Goal: Task Accomplishment & Management: Use online tool/utility

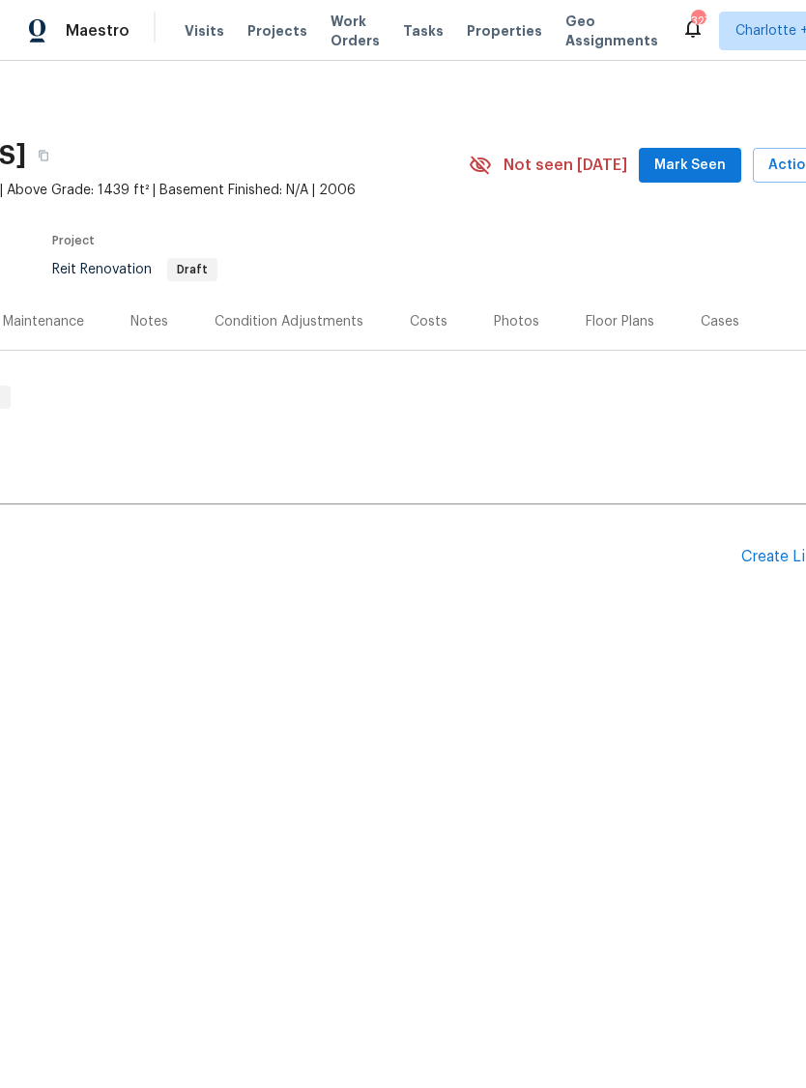
scroll to position [0, 253]
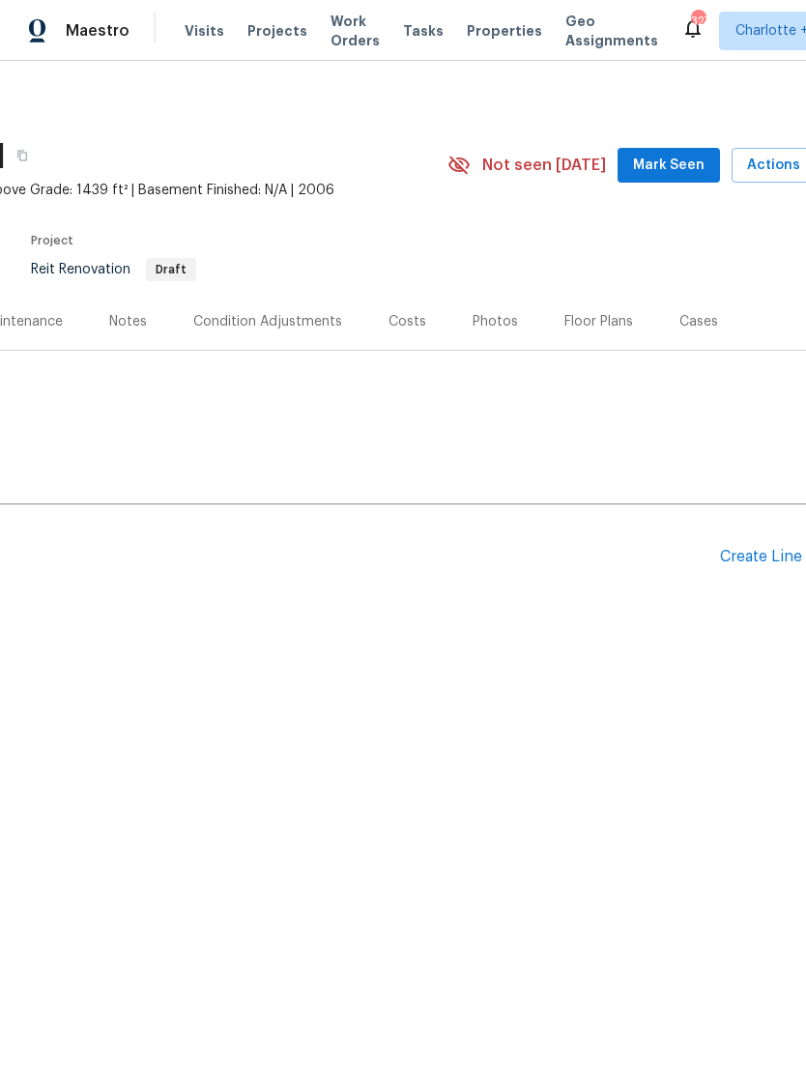
click at [763, 555] on div "Create Line Item" at bounding box center [779, 557] width 119 height 18
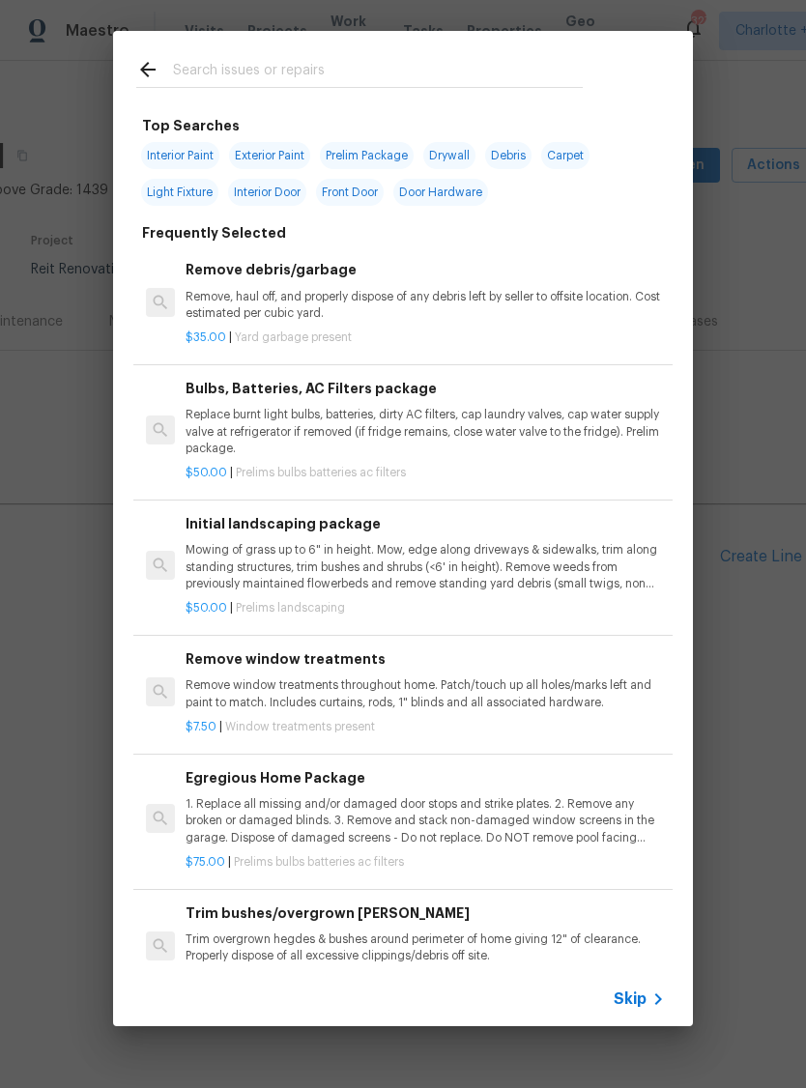
click at [217, 85] on input "text" at bounding box center [378, 72] width 410 height 29
type input "Wash"
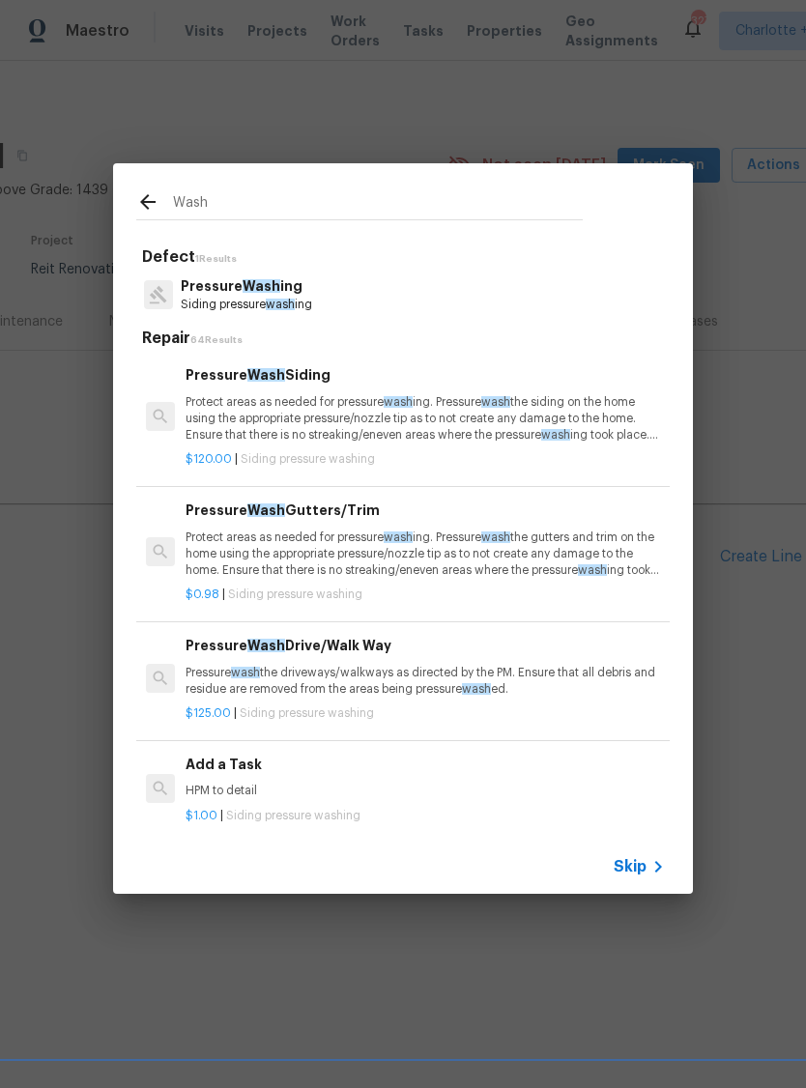
click at [215, 303] on p "Siding pressure wash ing" at bounding box center [246, 305] width 131 height 16
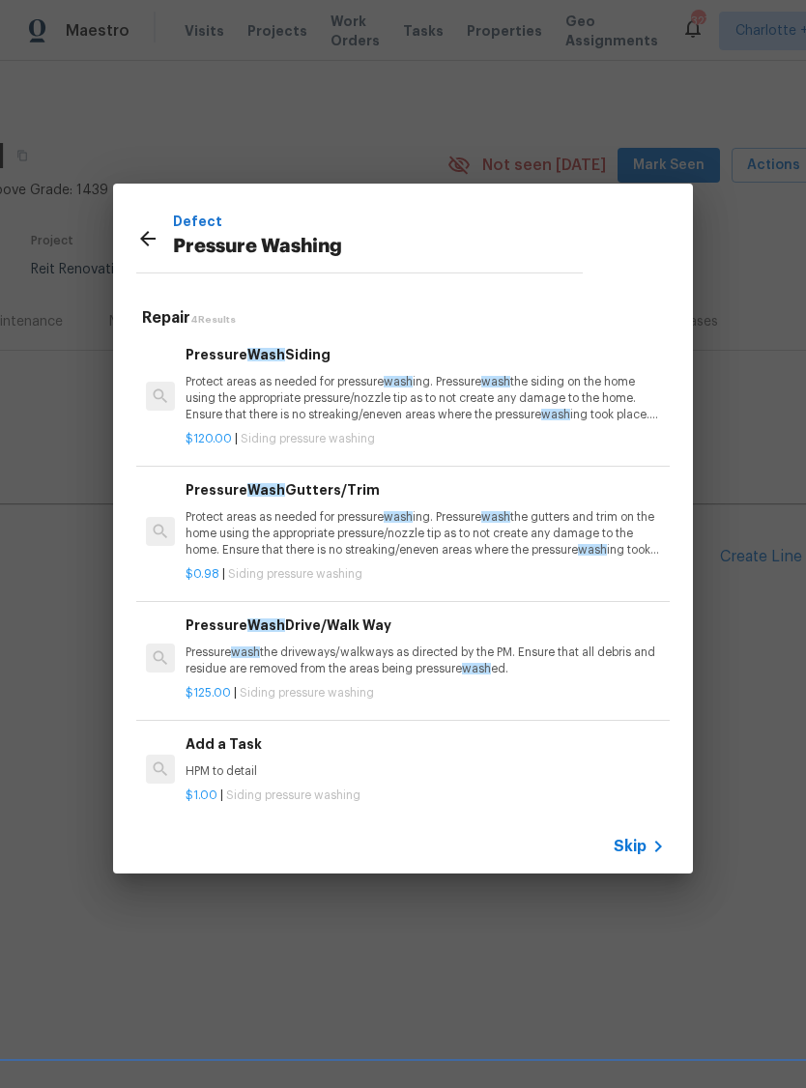
click at [282, 385] on p "Protect areas as needed for pressure wash ing. Pressure wash the siding on the …" at bounding box center [425, 398] width 479 height 49
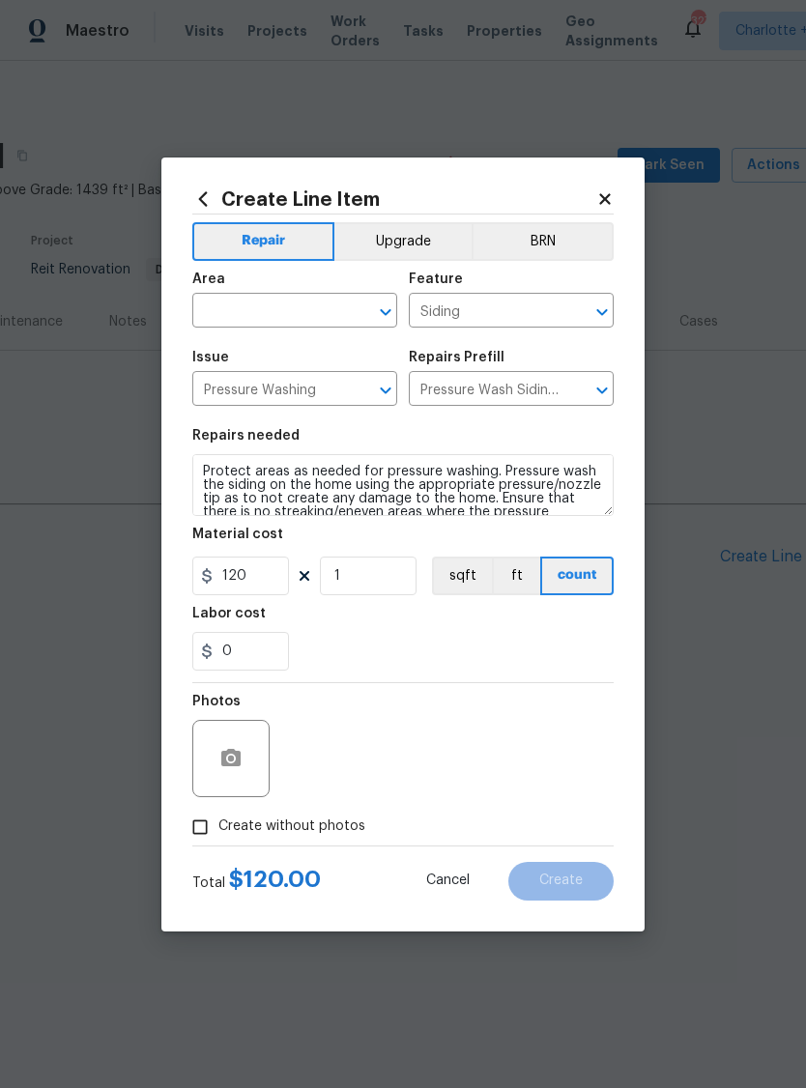
click at [257, 317] on input "text" at bounding box center [267, 313] width 151 height 30
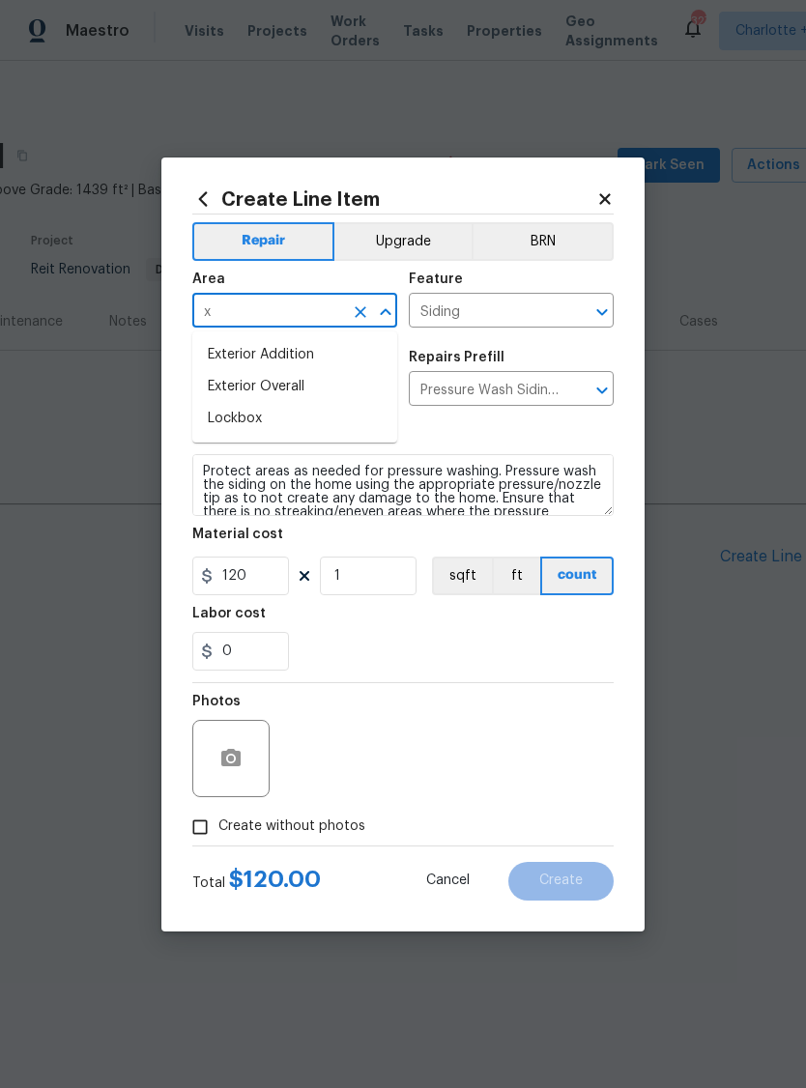
click at [228, 386] on li "Exterior Overall" at bounding box center [294, 387] width 205 height 32
type input "Exterior Overall"
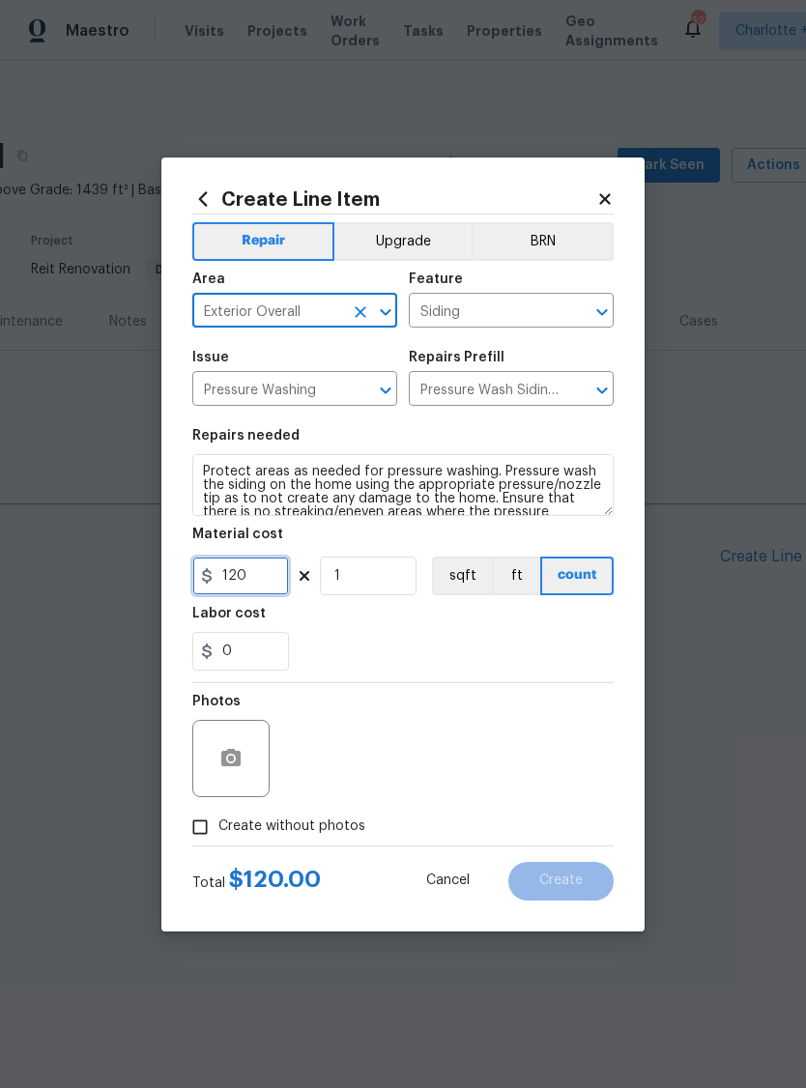
click at [250, 574] on input "120" at bounding box center [240, 576] width 97 height 39
type input "125"
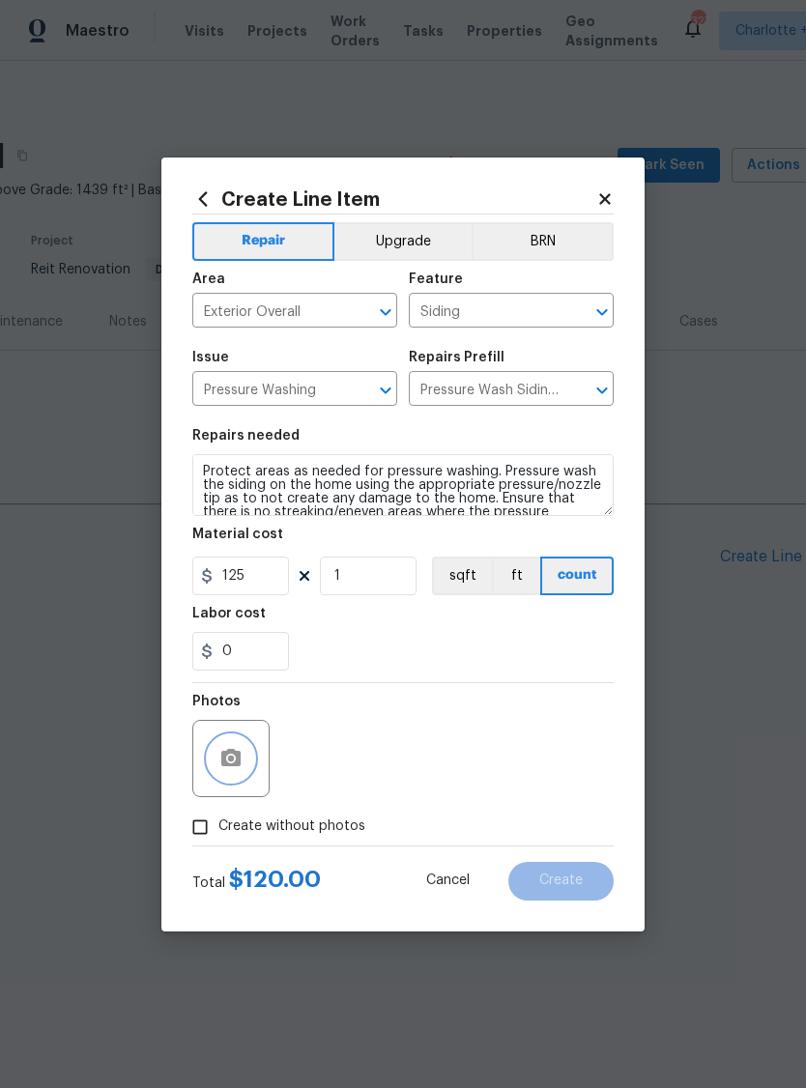
click at [226, 766] on icon "button" at bounding box center [230, 757] width 19 height 17
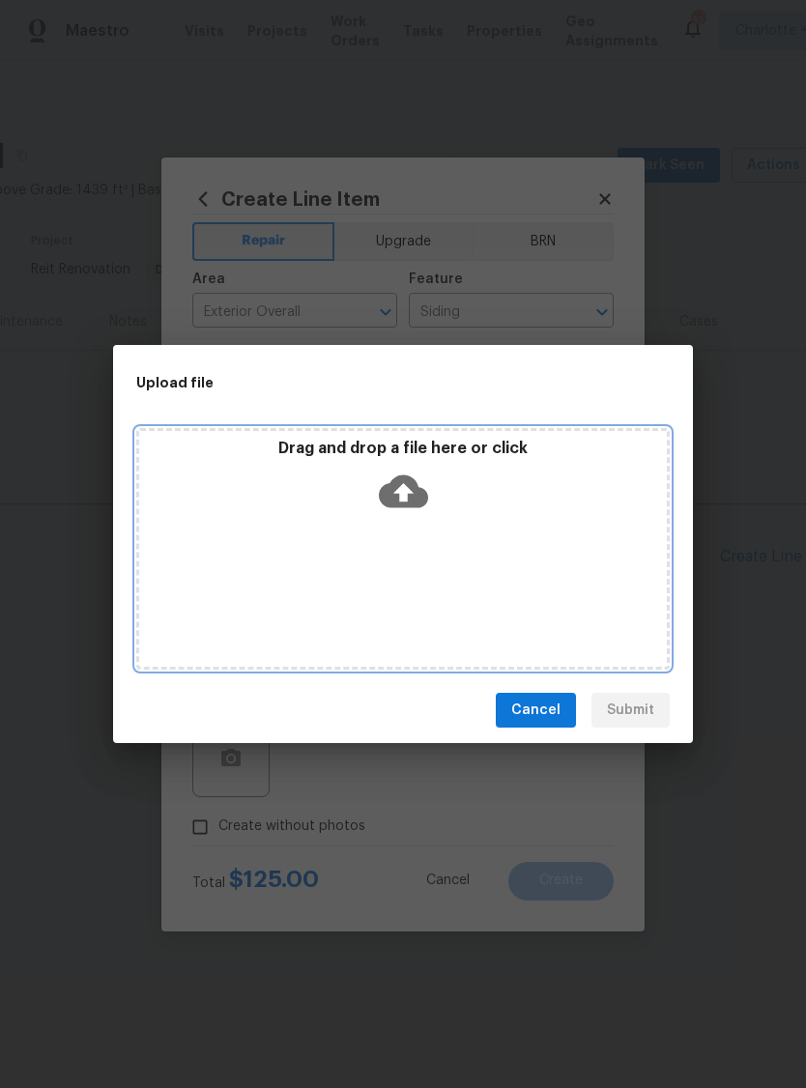
click at [401, 487] on icon at bounding box center [403, 491] width 49 height 49
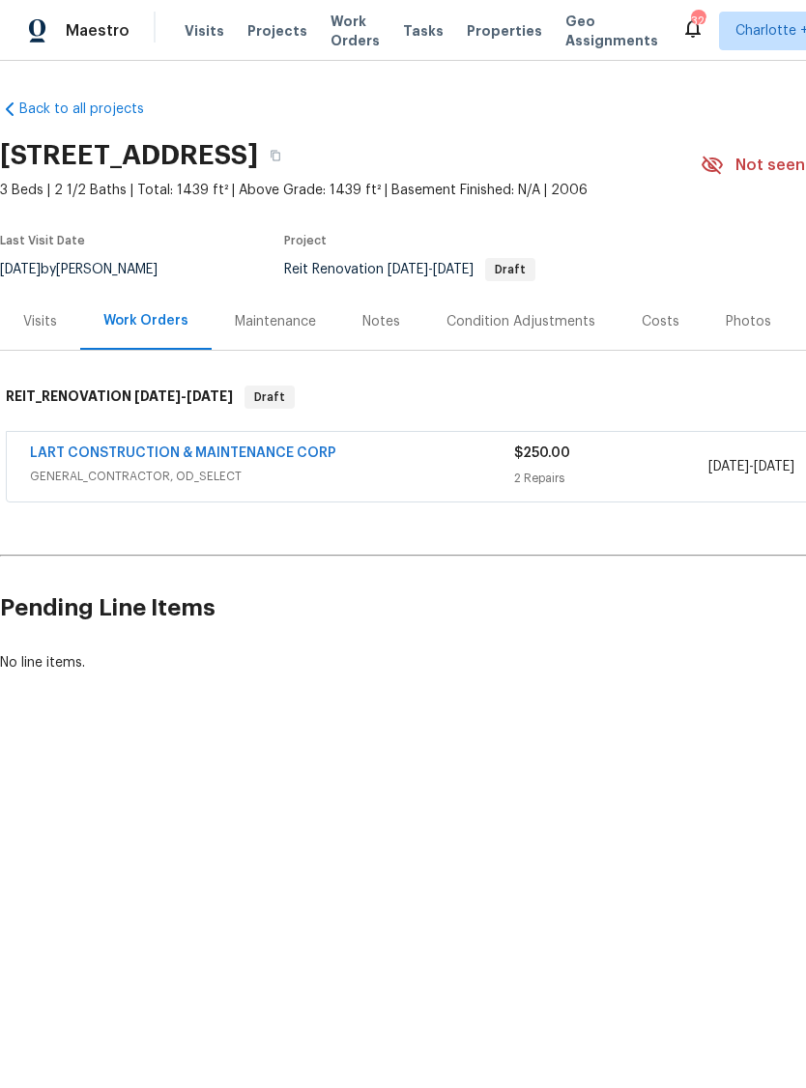
click at [75, 455] on link "LART CONSTRUCTION & MAINTENANCE CORP" at bounding box center [183, 453] width 306 height 14
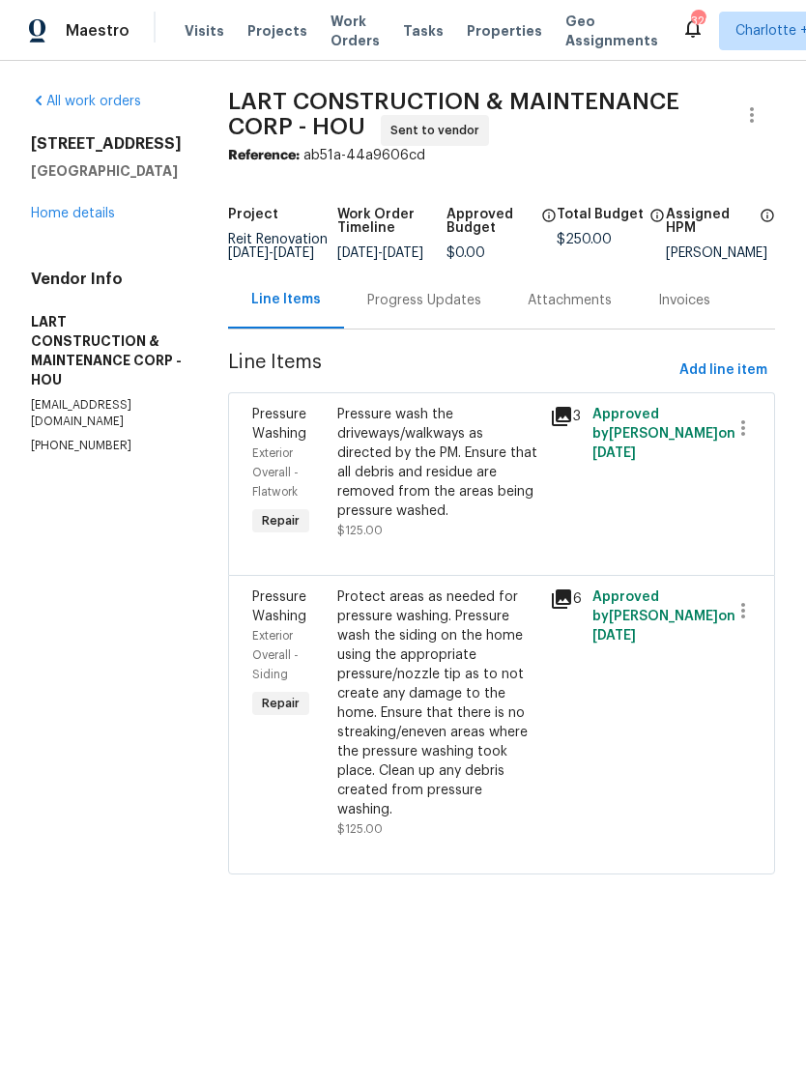
click at [423, 310] on div "Progress Updates" at bounding box center [424, 300] width 114 height 19
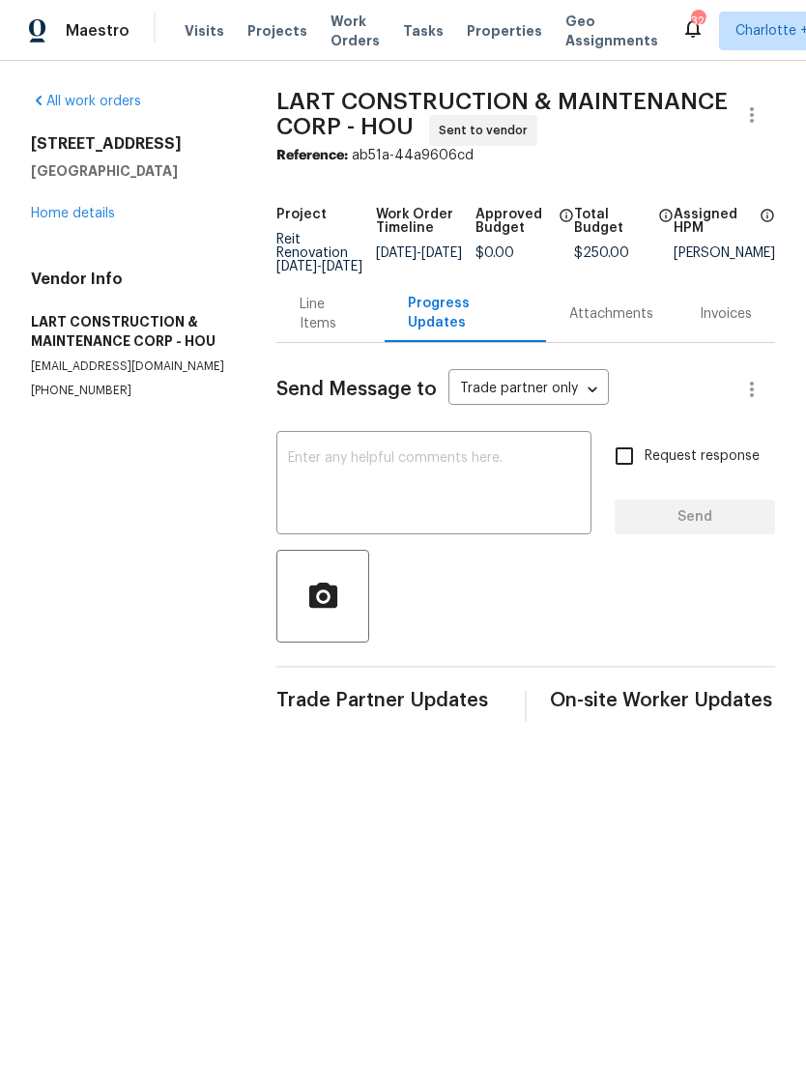
click at [302, 460] on textarea at bounding box center [434, 485] width 292 height 68
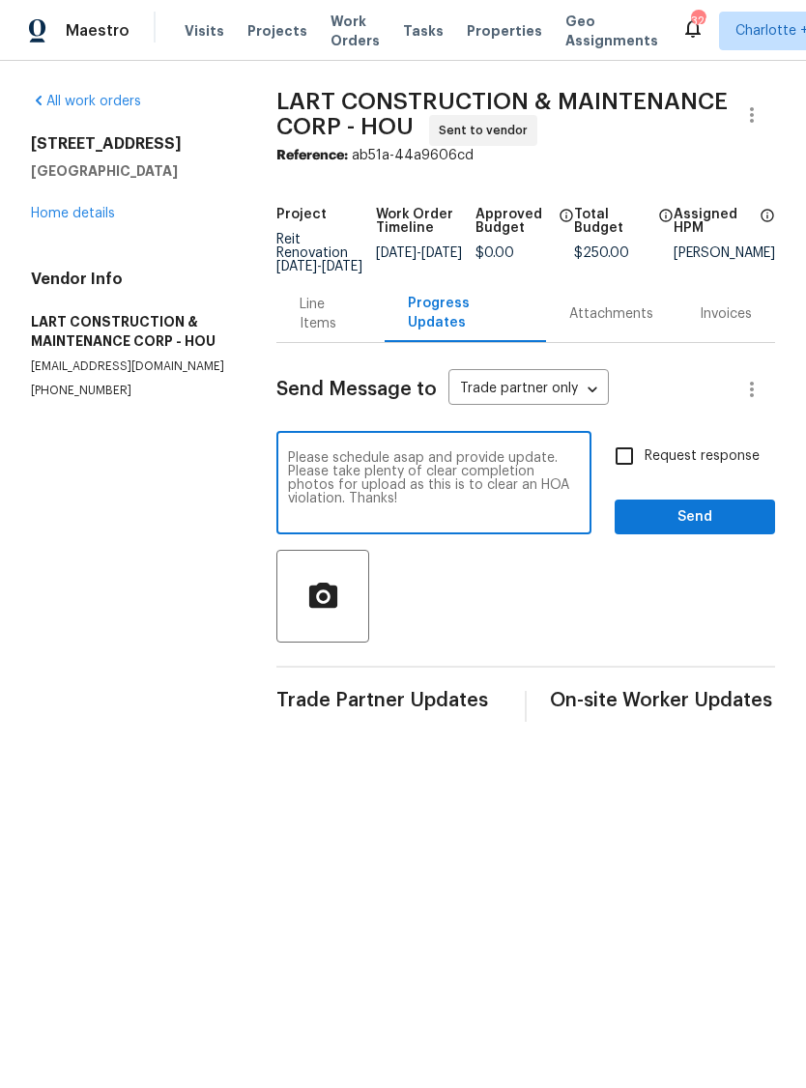
type textarea "Please schedule asap and provide update. Please take plenty of clear completion…"
click at [636, 459] on input "Request response" at bounding box center [624, 456] width 41 height 41
checkbox input "true"
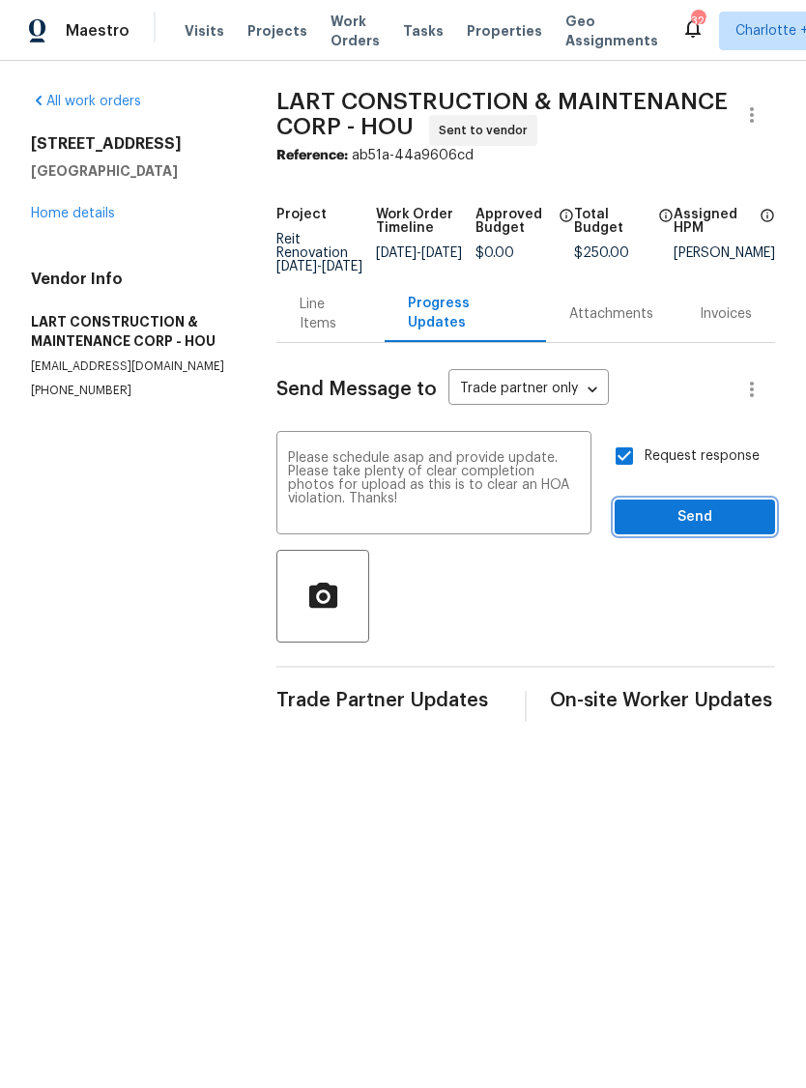
click at [721, 526] on span "Send" at bounding box center [694, 517] width 129 height 24
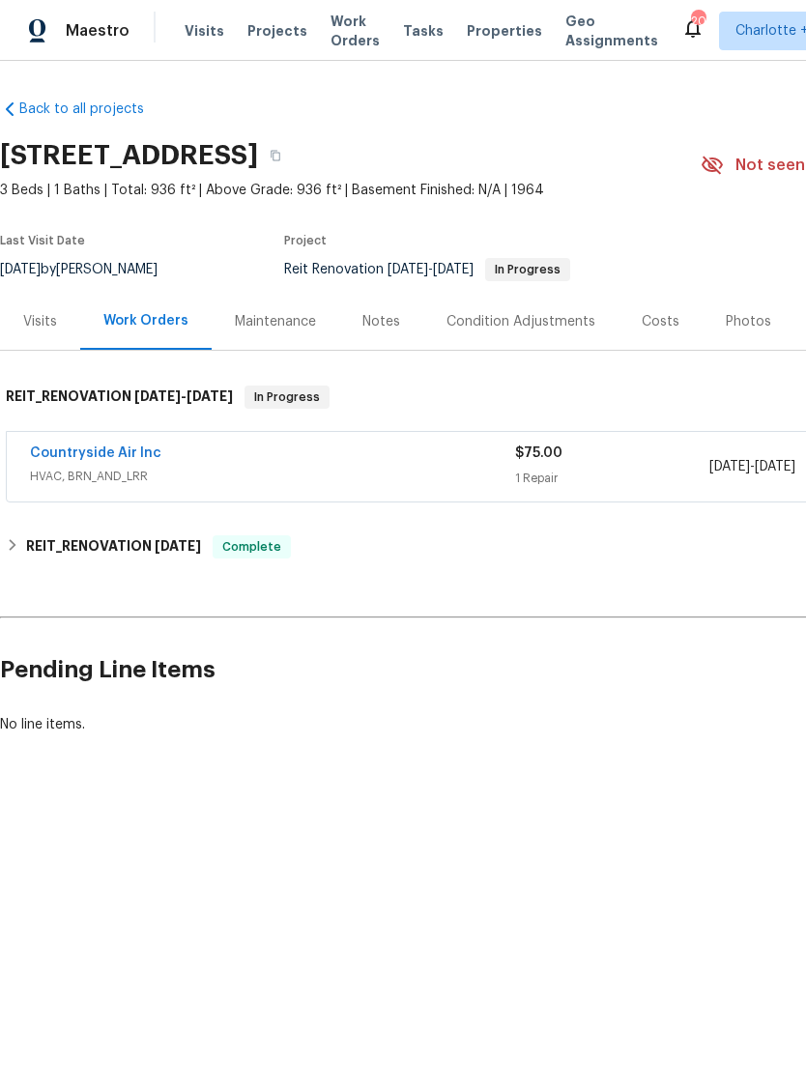
click at [94, 451] on link "Countryside Air Inc" at bounding box center [95, 453] width 131 height 14
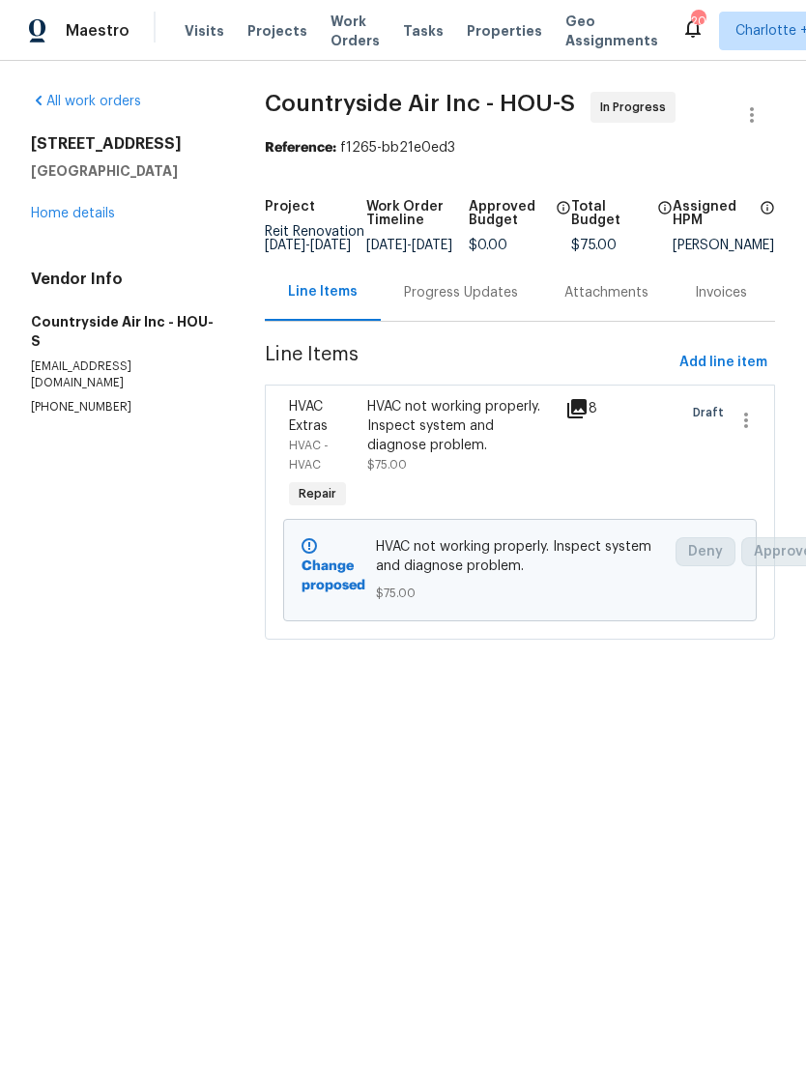
click at [481, 302] on div "Progress Updates" at bounding box center [461, 292] width 114 height 19
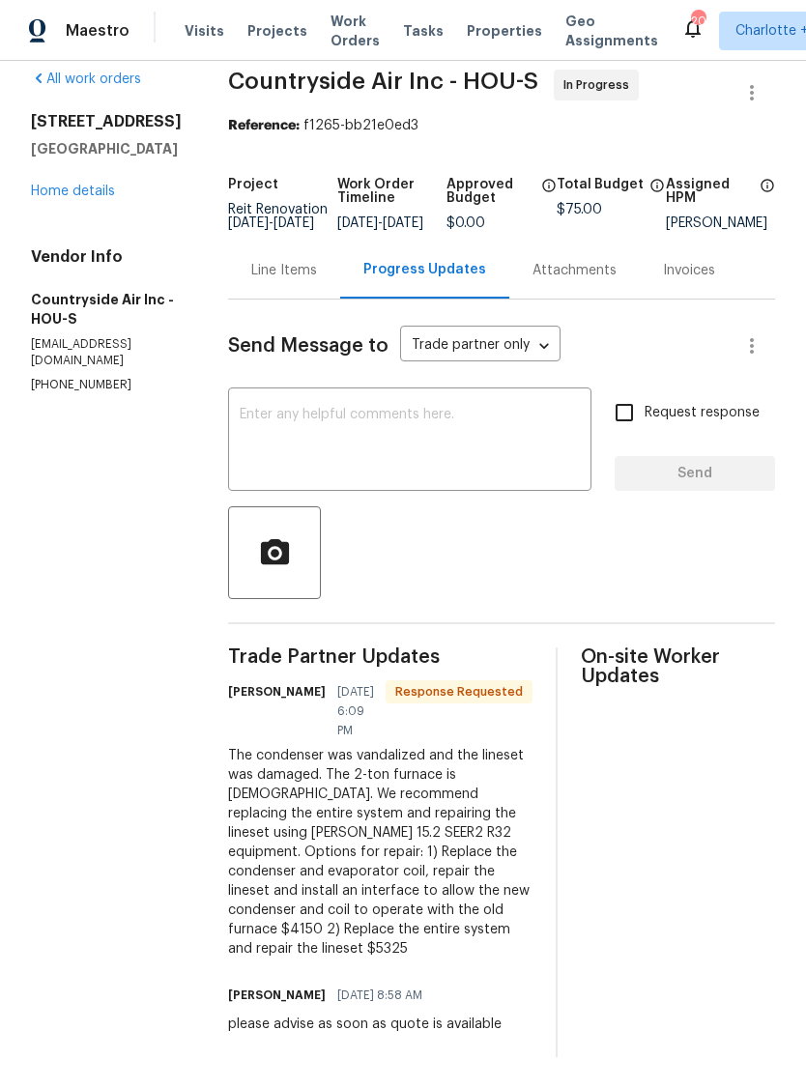
scroll to position [41, 0]
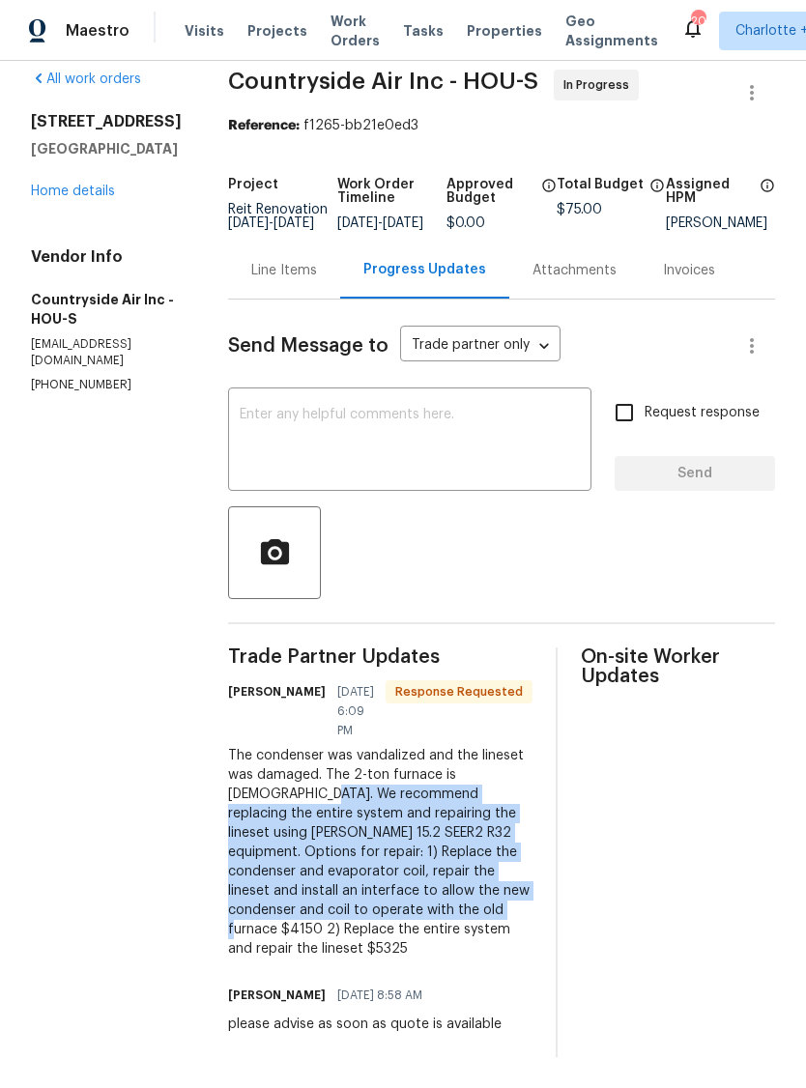
copy div "We recommend replacing the entire system and repairing the lineset using [PERSO…"
click at [292, 266] on div "Line Items" at bounding box center [284, 270] width 66 height 19
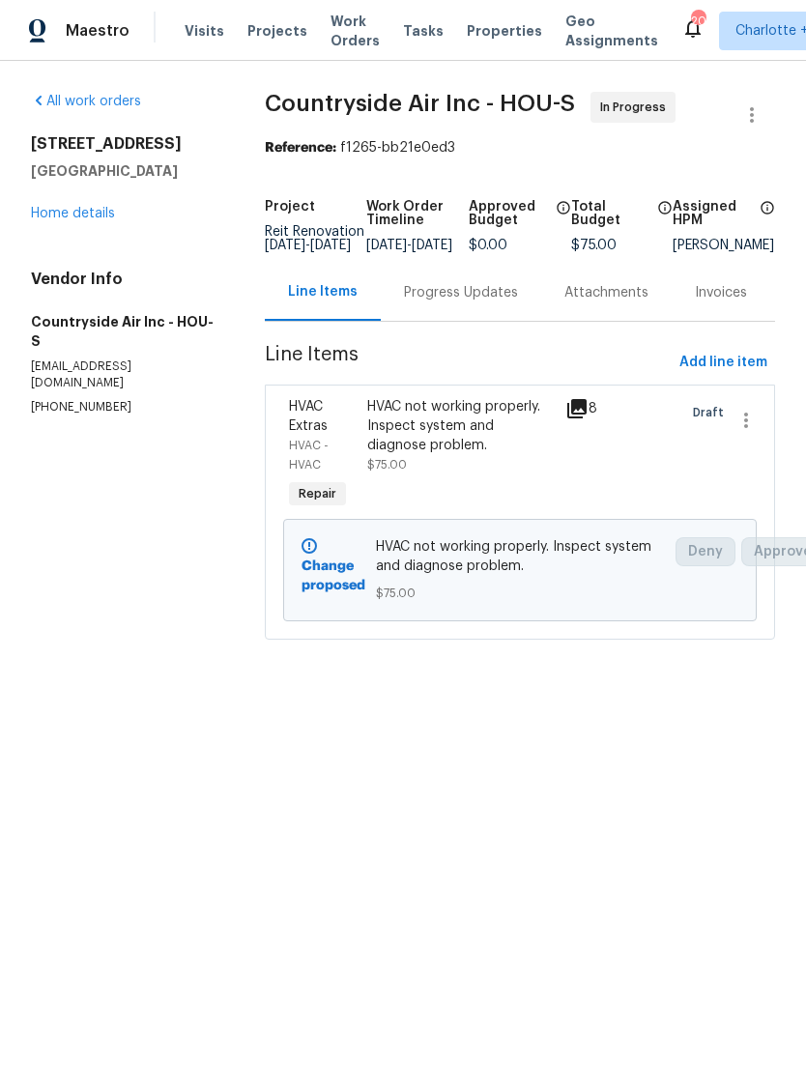
click at [451, 455] on div "HVAC not working properly. Inspect system and diagnose problem." at bounding box center [460, 426] width 186 height 58
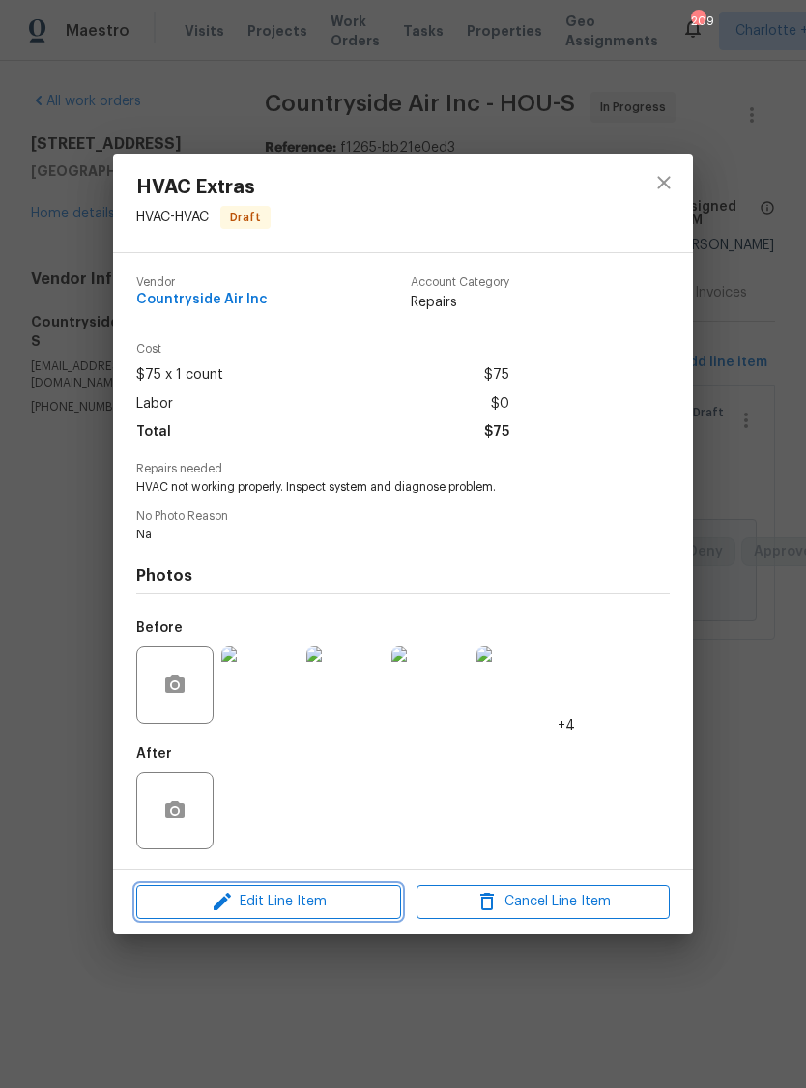
click at [314, 903] on span "Edit Line Item" at bounding box center [268, 902] width 253 height 24
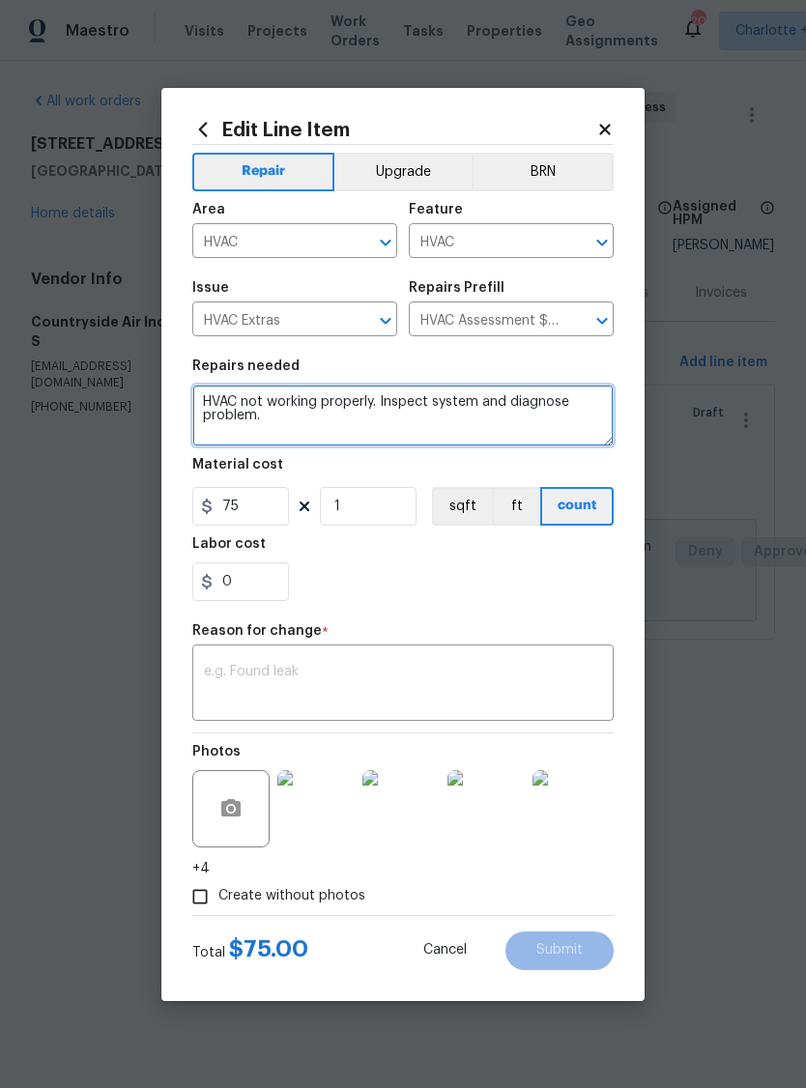
click at [223, 401] on textarea "HVAC not working properly. Inspect system and diagnose problem." at bounding box center [402, 416] width 421 height 62
click at [225, 398] on textarea "HVAC not working properly. Inspect system and diagnose problem." at bounding box center [402, 416] width 421 height 62
paste textarea "We recommend replacing the entire system and repairing the lineset using Goodma…"
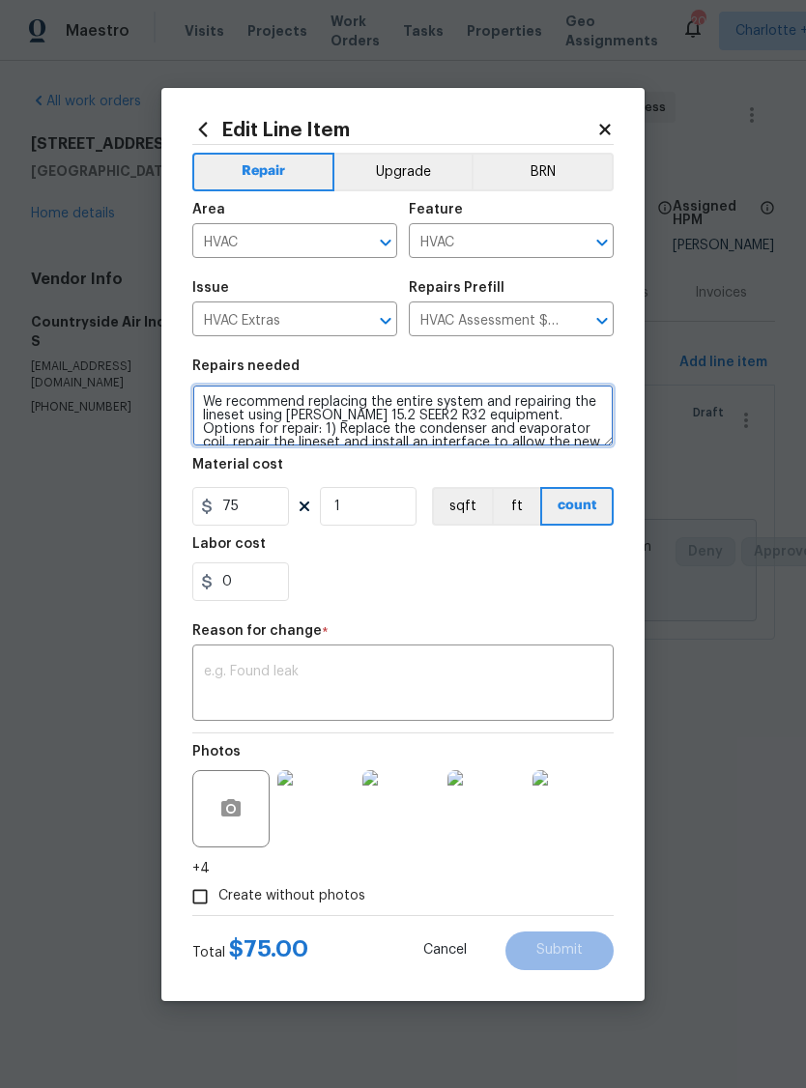
scroll to position [27, 0]
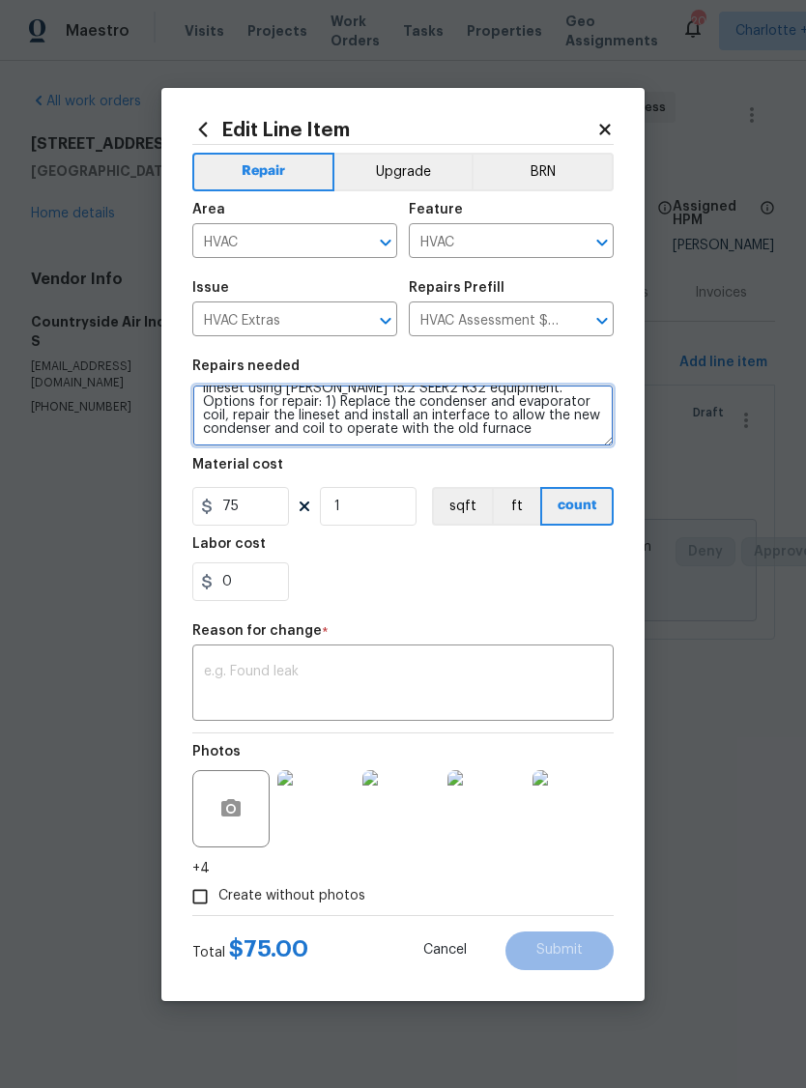
type textarea "We recommend replacing the entire system and repairing the lineset using Goodma…"
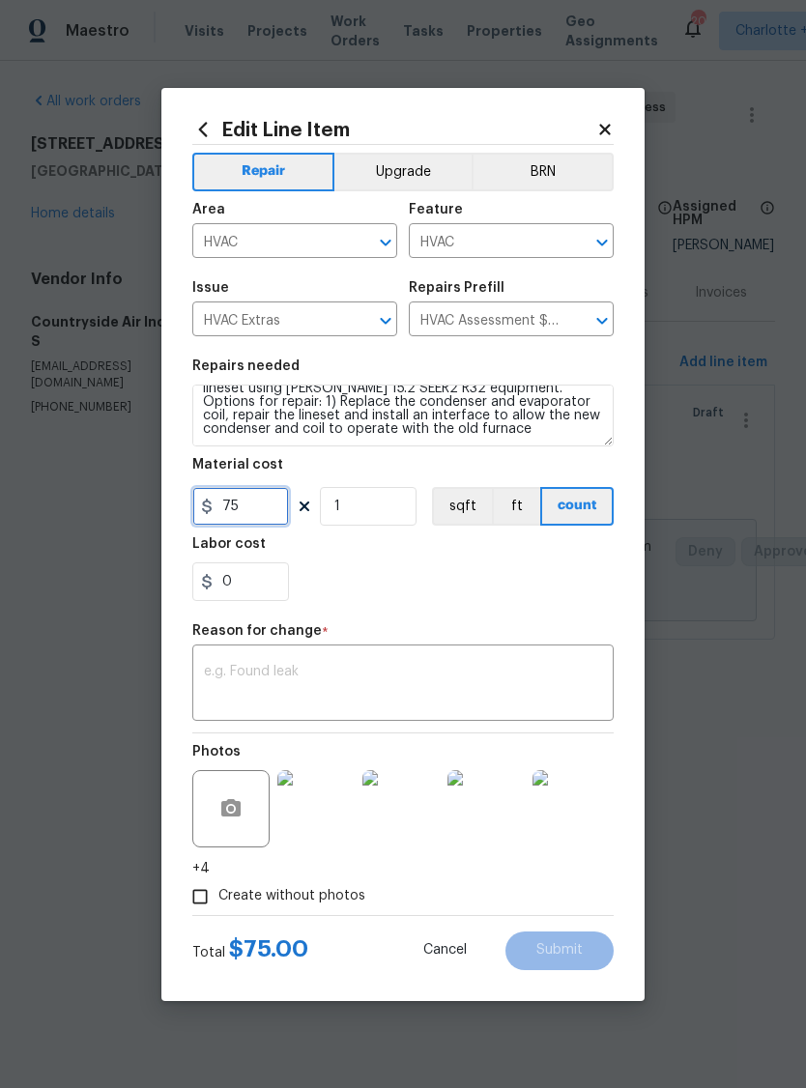
click at [233, 500] on input "75" at bounding box center [240, 506] width 97 height 39
click at [232, 499] on input "75" at bounding box center [240, 506] width 97 height 39
click at [237, 515] on input "75" at bounding box center [240, 506] width 97 height 39
click at [237, 514] on input "75" at bounding box center [240, 506] width 97 height 39
type input "4150"
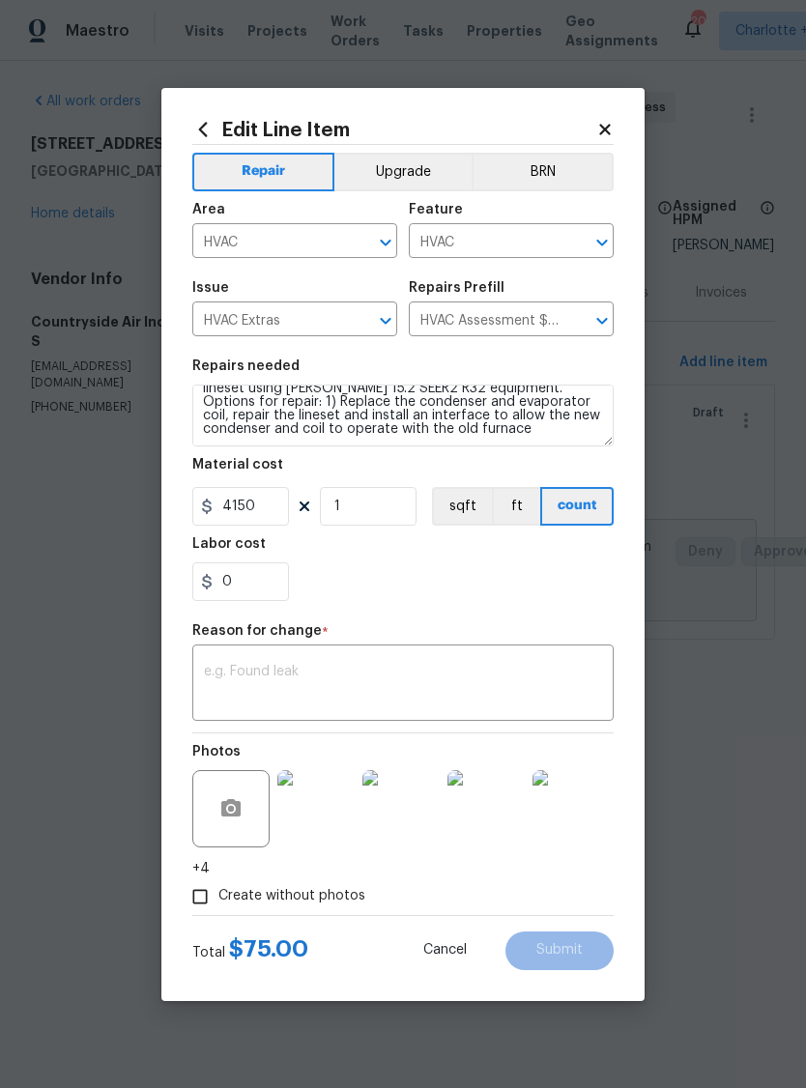
click at [250, 670] on textarea at bounding box center [403, 685] width 398 height 41
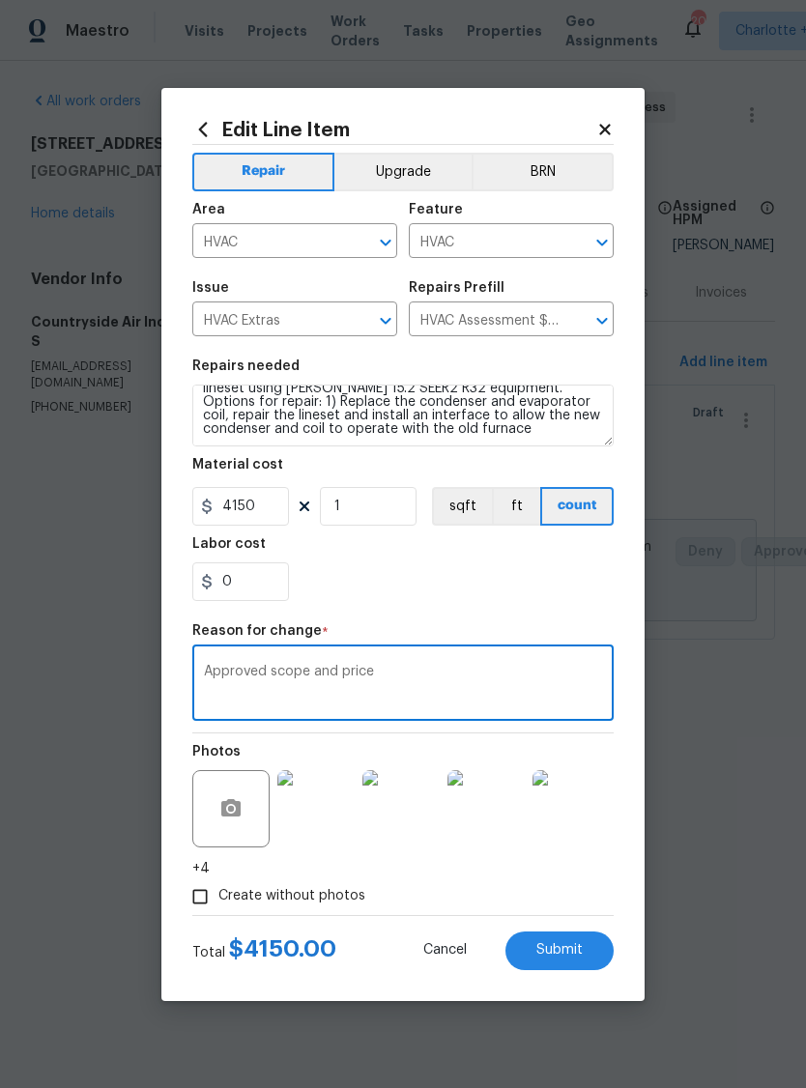
click at [358, 674] on textarea "Approved scope and price" at bounding box center [403, 685] width 398 height 41
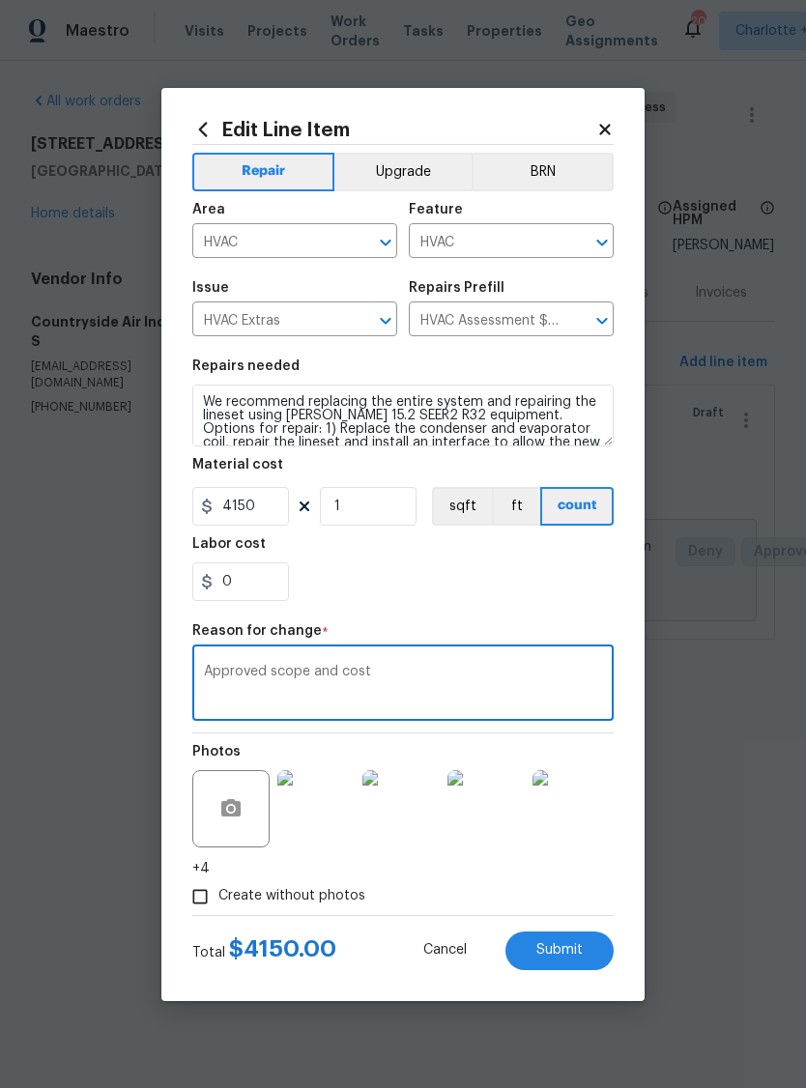
scroll to position [0, 0]
type textarea "Approved scope and cost"
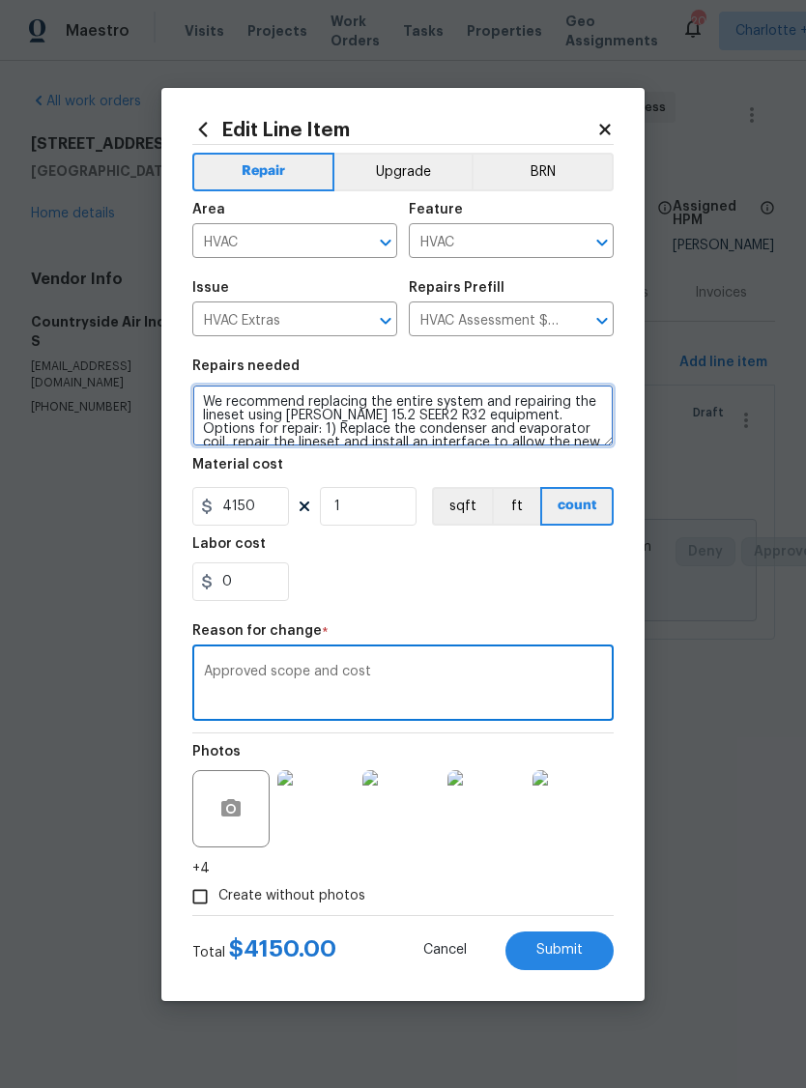
click at [305, 397] on textarea "We recommend replacing the entire system and repairing the lineset using Goodma…" at bounding box center [402, 416] width 421 height 62
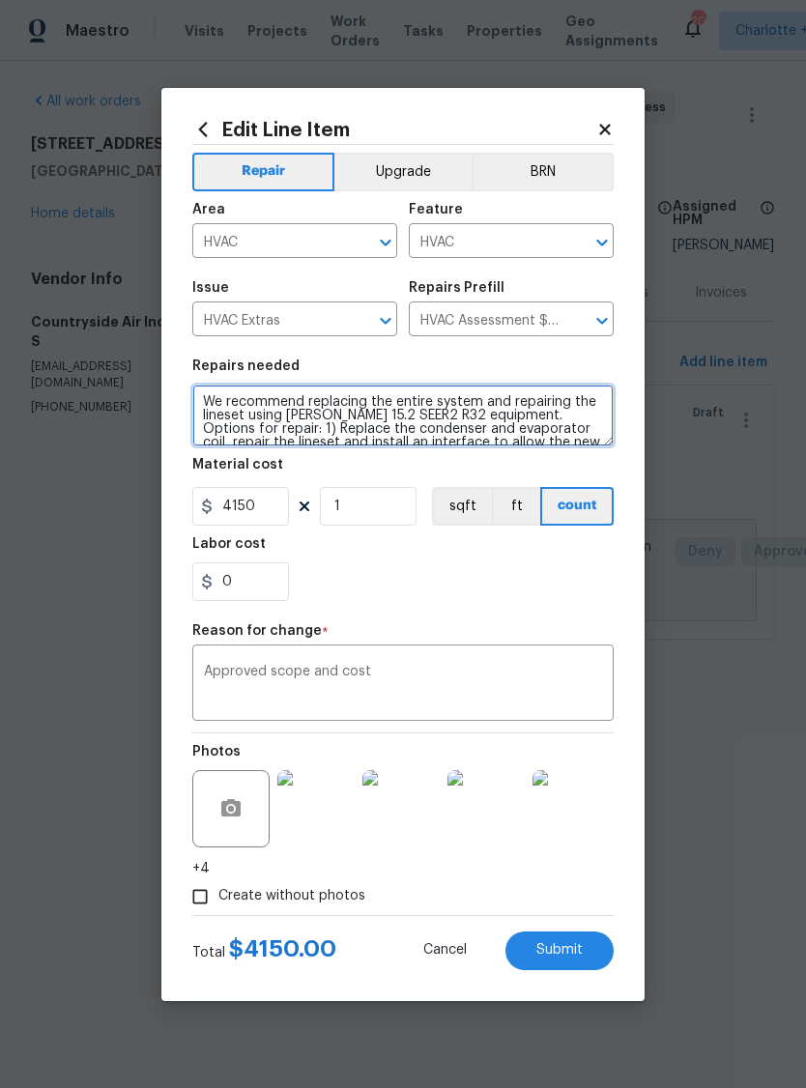
click at [305, 401] on textarea "We recommend replacing the entire system and repairing the lineset using Goodma…" at bounding box center [402, 416] width 421 height 62
click at [305, 400] on textarea "We recommend replacing the entire system and repairing the lineset using Goodma…" at bounding box center [402, 416] width 421 height 62
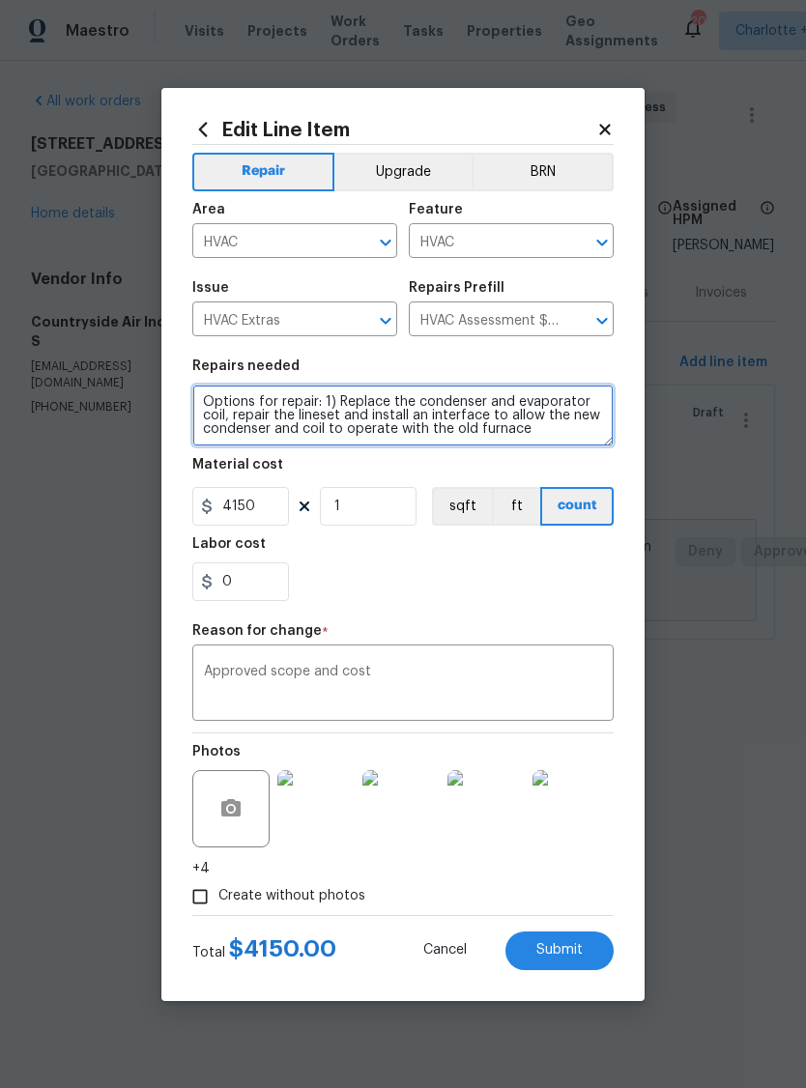
type textarea "Options for repair: 1) Replace the condenser and evaporator coil, repair the li…"
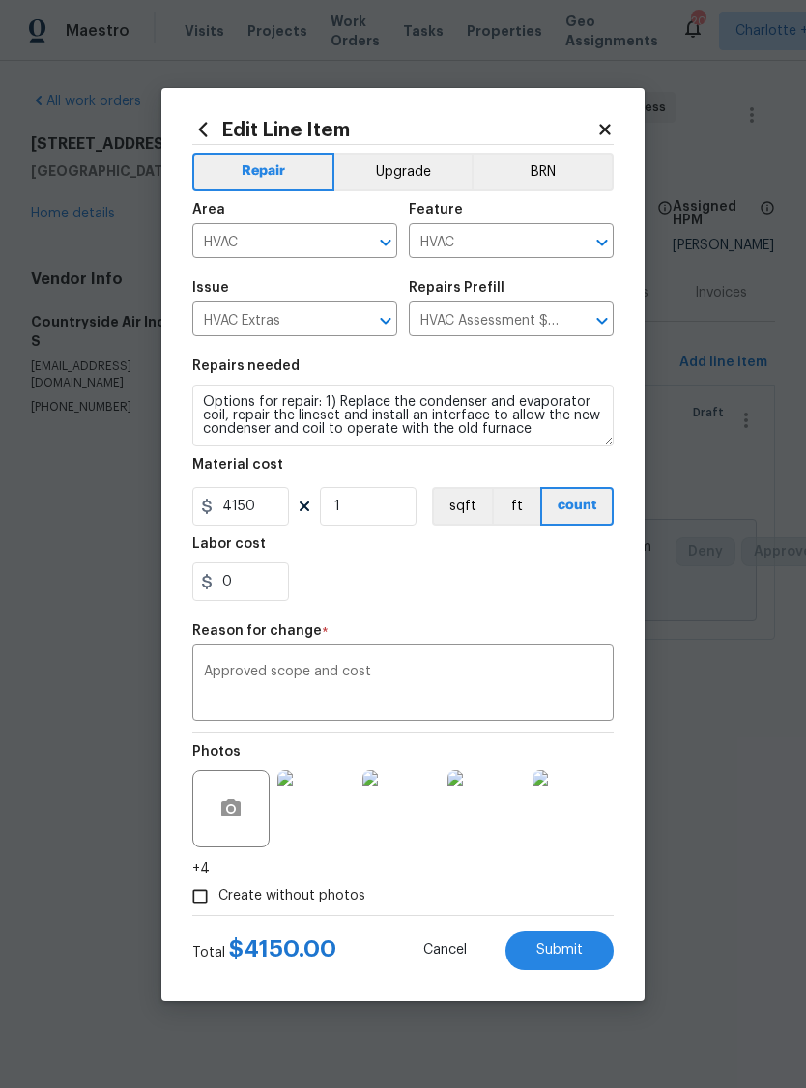
click at [523, 582] on div "0" at bounding box center [402, 581] width 421 height 39
click at [569, 958] on span "Submit" at bounding box center [559, 950] width 46 height 14
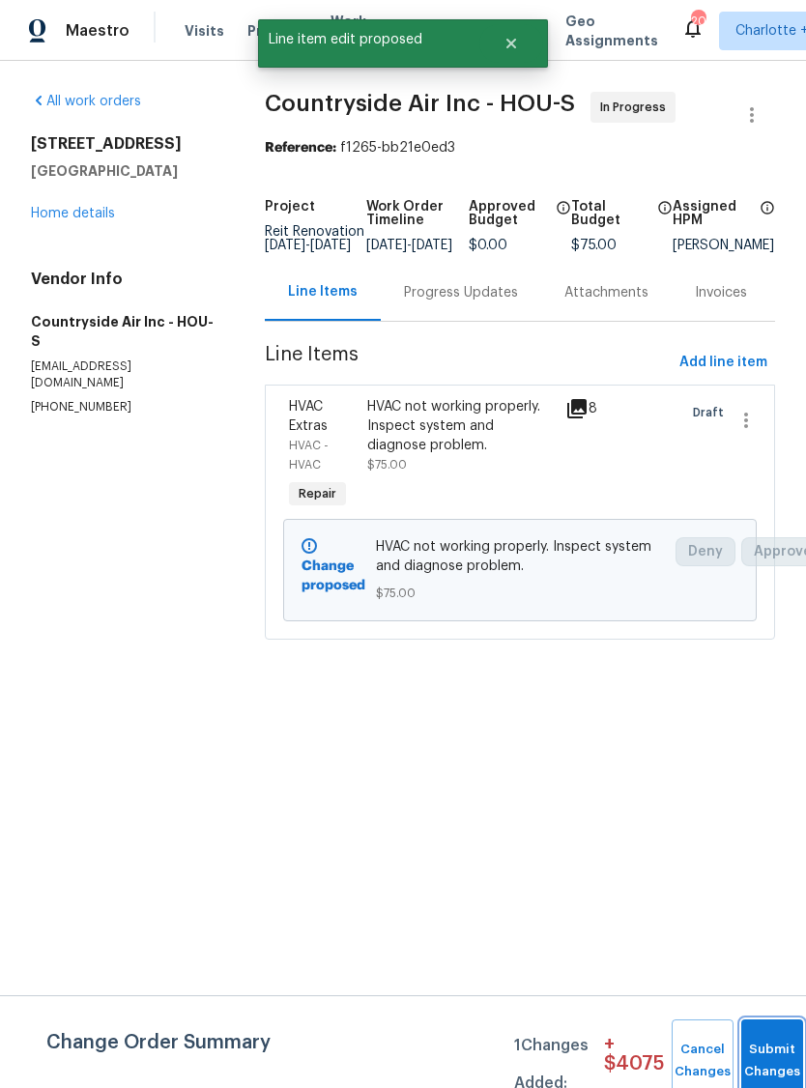
click at [768, 1065] on span "Submit Changes" at bounding box center [772, 1061] width 43 height 44
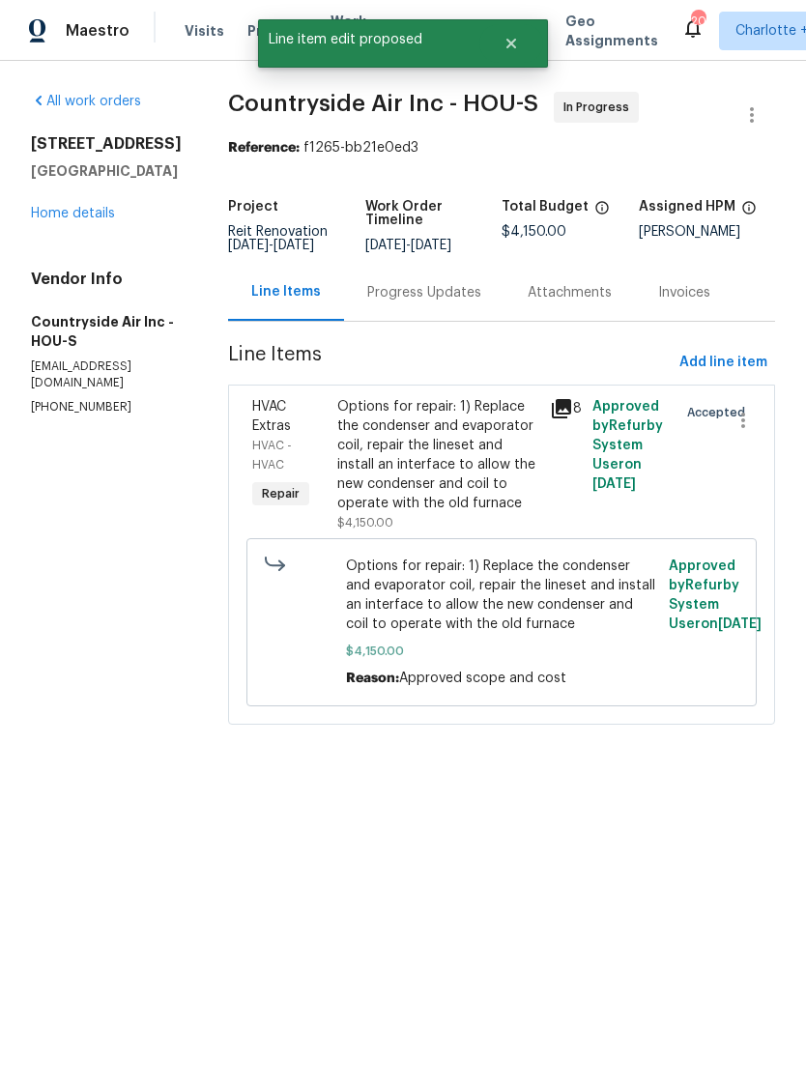
click at [440, 295] on div "Progress Updates" at bounding box center [424, 292] width 114 height 19
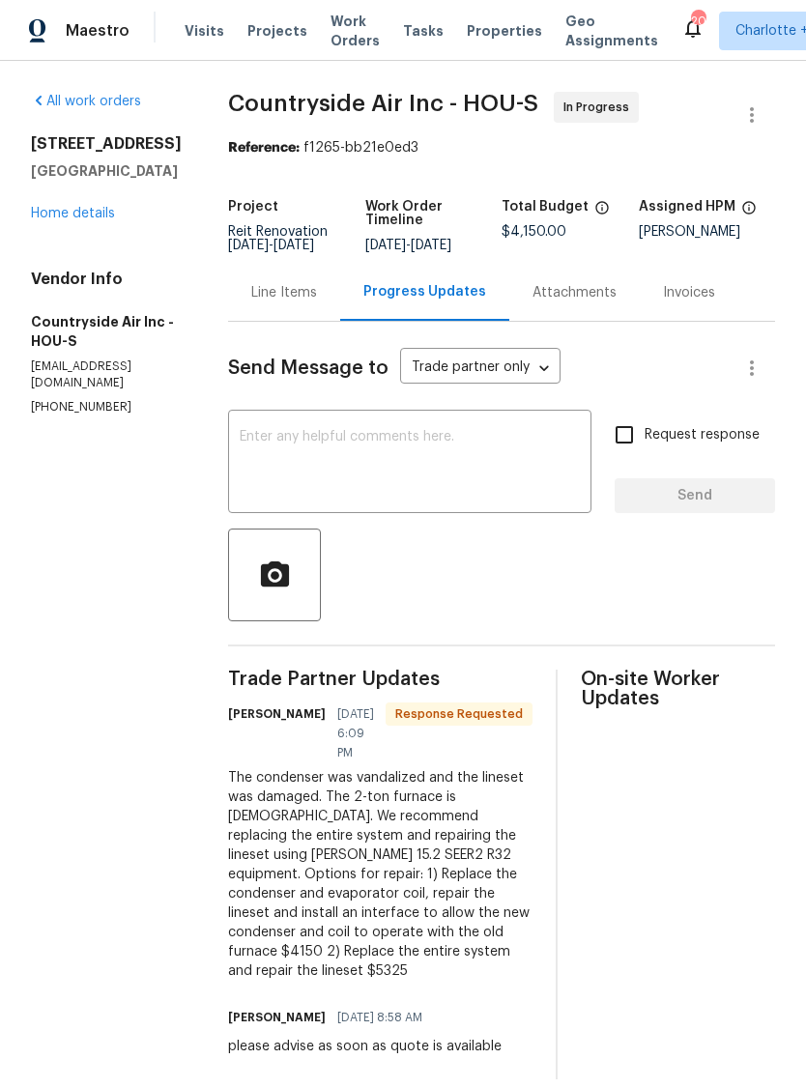
click at [432, 496] on textarea at bounding box center [410, 464] width 340 height 68
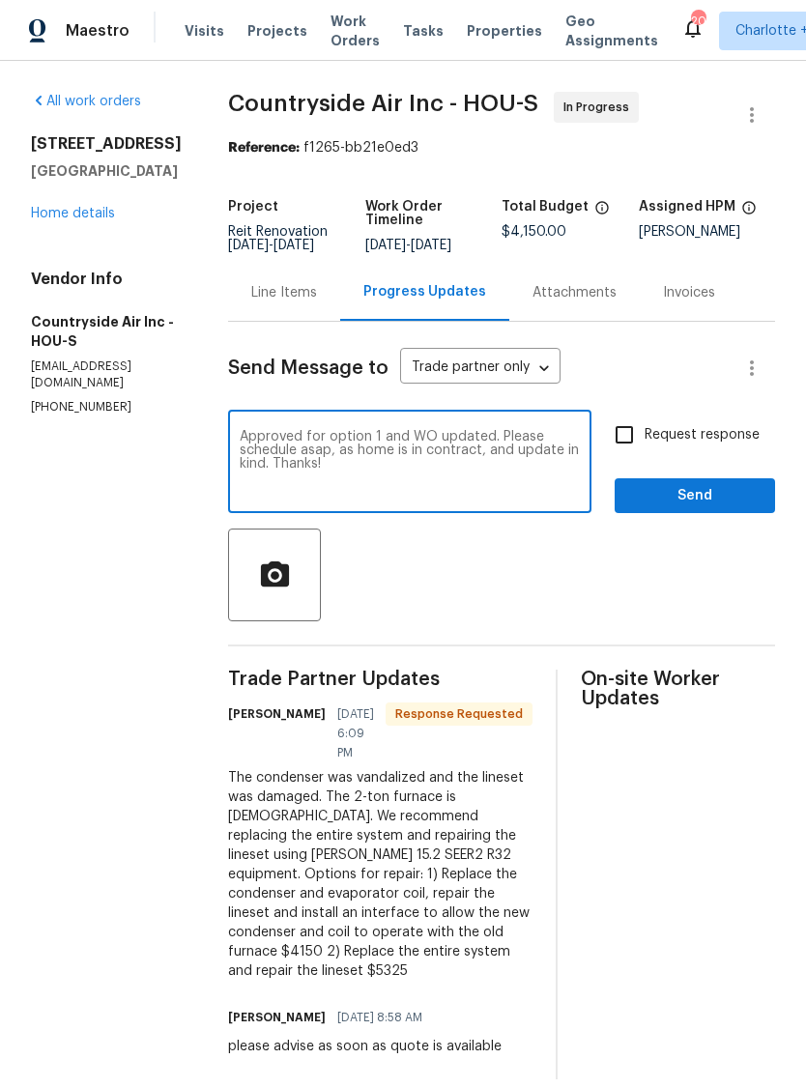
type textarea "Approved for option 1 and WO updated. Please schedule asap, as home is in contr…"
click at [633, 437] on input "Request response" at bounding box center [624, 435] width 41 height 41
checkbox input "true"
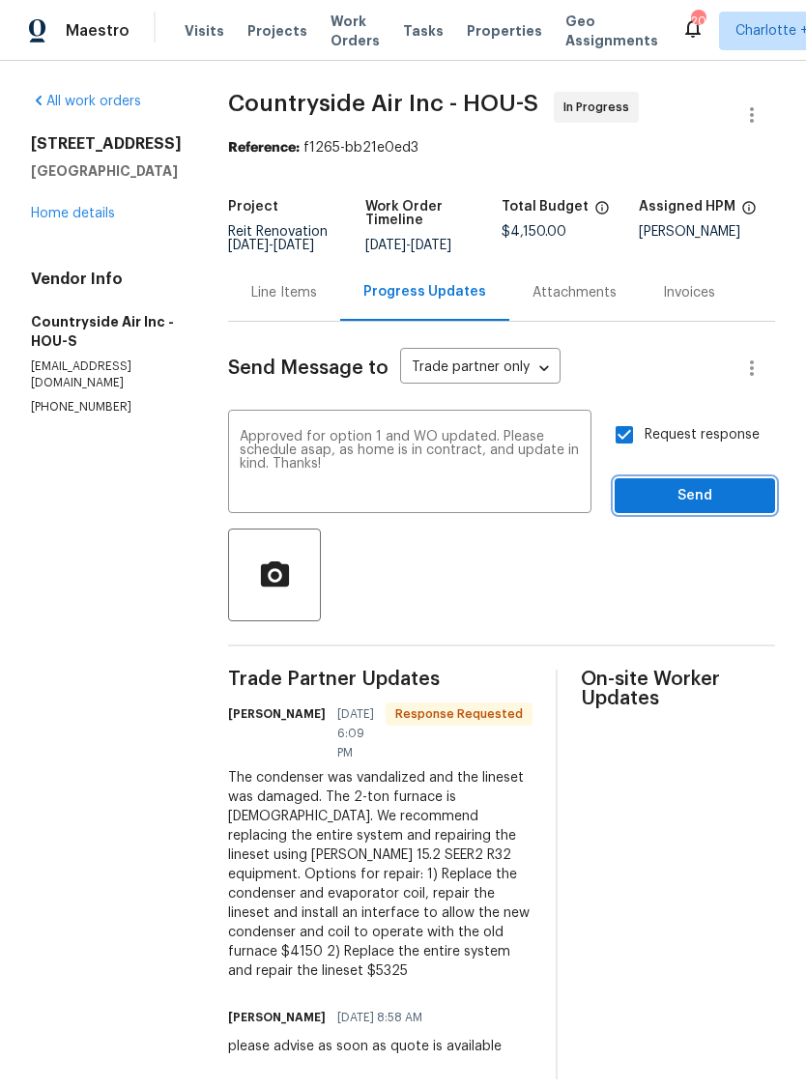
click at [727, 485] on span "Send" at bounding box center [694, 496] width 129 height 24
